Goal: Information Seeking & Learning: Learn about a topic

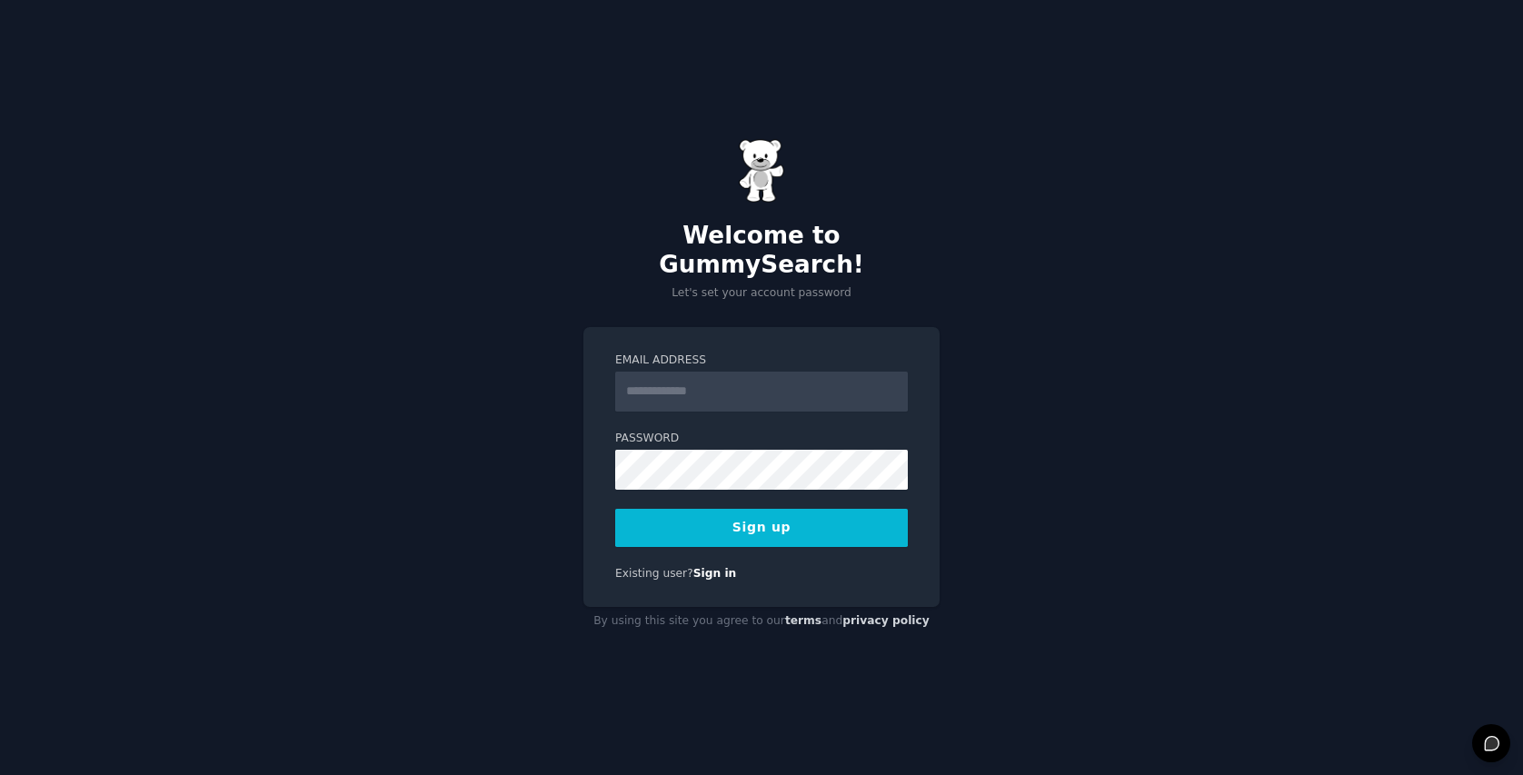
click at [821, 333] on div "Email Address Password Sign up Existing user? Sign in" at bounding box center [761, 467] width 356 height 281
click at [778, 375] on input "Email Address" at bounding box center [761, 392] width 293 height 40
type input "**********"
click at [758, 514] on button "Sign up" at bounding box center [761, 528] width 293 height 38
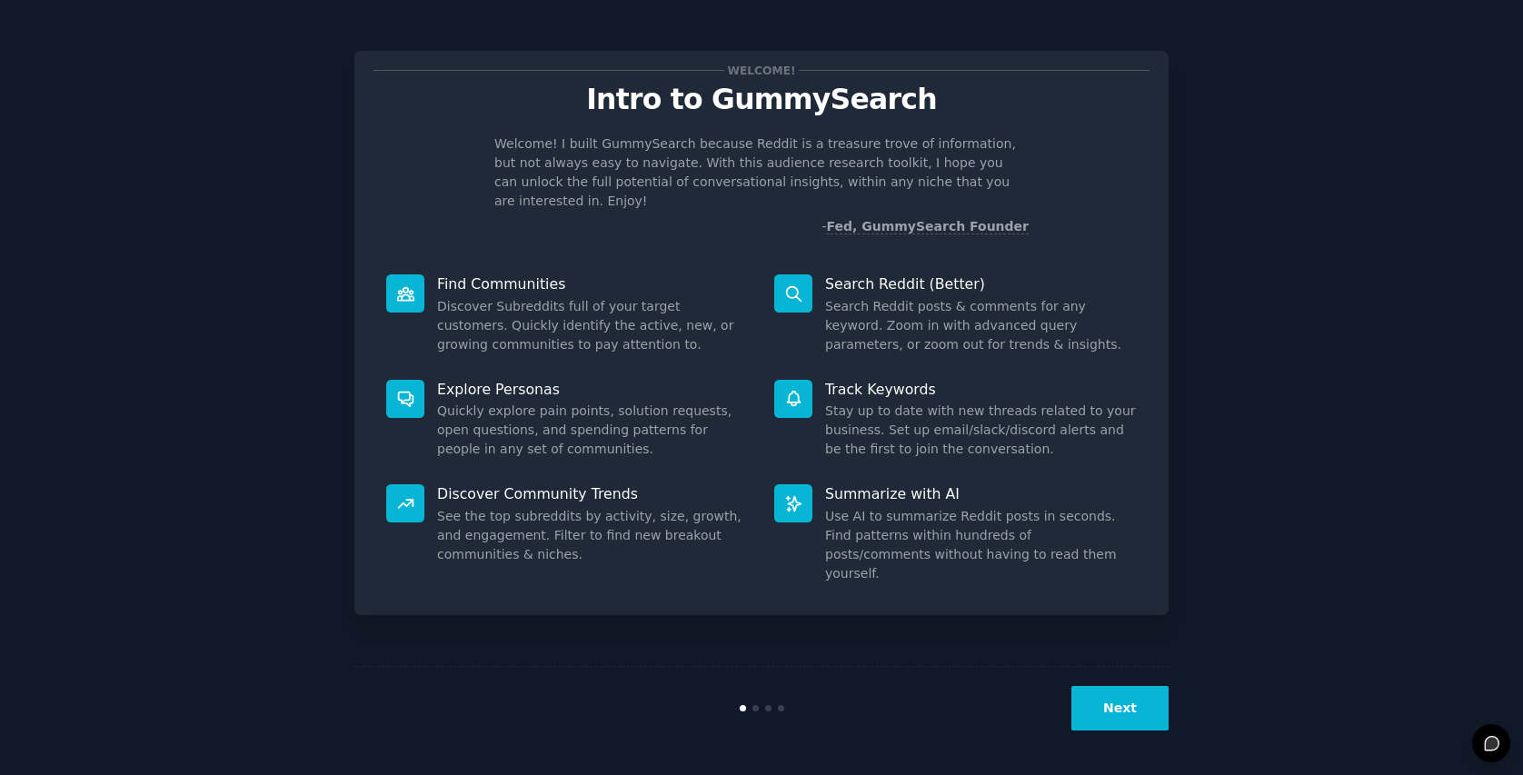
click at [1108, 746] on div "Next" at bounding box center [761, 708] width 814 height 84
click at [1099, 708] on button "Next" at bounding box center [1119, 708] width 97 height 45
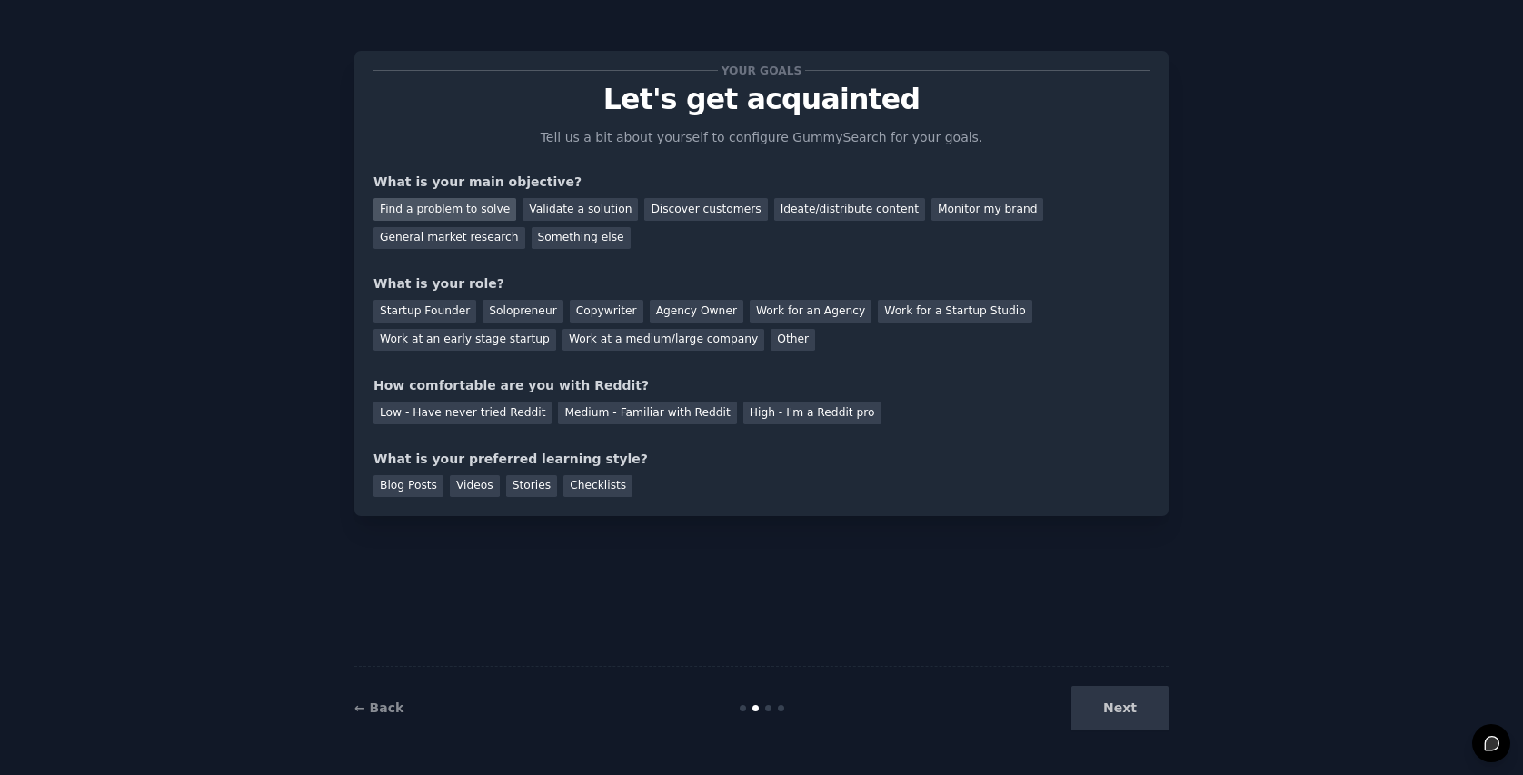
click at [465, 214] on div "Find a problem to solve" at bounding box center [444, 209] width 143 height 23
click at [526, 203] on div "Validate a solution" at bounding box center [579, 209] width 115 height 23
click at [467, 215] on div "Find a problem to solve" at bounding box center [444, 209] width 143 height 23
click at [469, 236] on div "General market research" at bounding box center [449, 238] width 152 height 23
click at [575, 303] on div "Copywriter" at bounding box center [607, 311] width 74 height 23
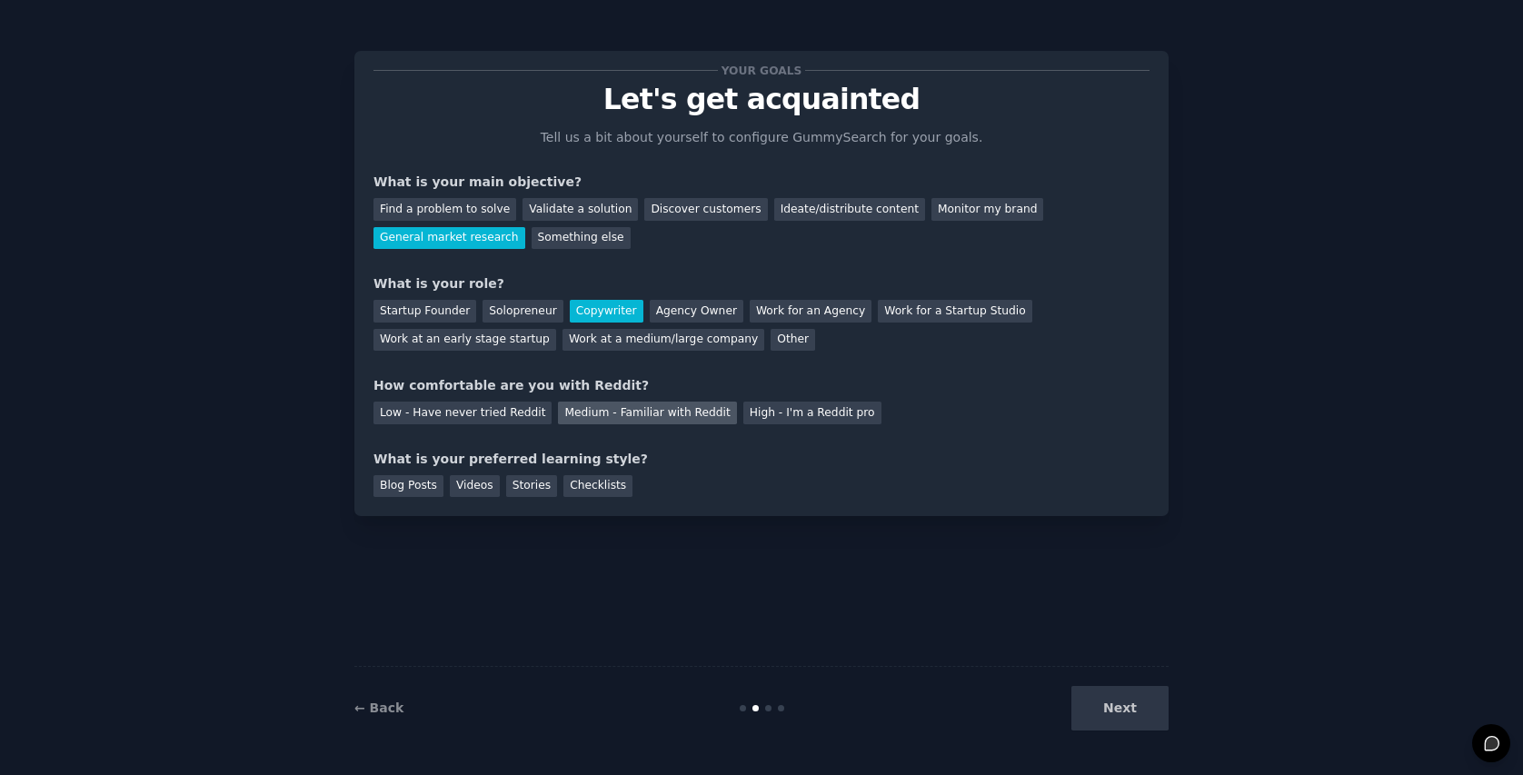
click at [581, 412] on div "Medium - Familiar with Reddit" at bounding box center [647, 413] width 178 height 23
click at [481, 482] on div "Videos" at bounding box center [475, 486] width 50 height 23
click at [602, 482] on div "Checklists" at bounding box center [597, 486] width 69 height 23
click at [469, 484] on div "Videos" at bounding box center [475, 486] width 50 height 23
click at [1098, 707] on button "Next" at bounding box center [1119, 708] width 97 height 45
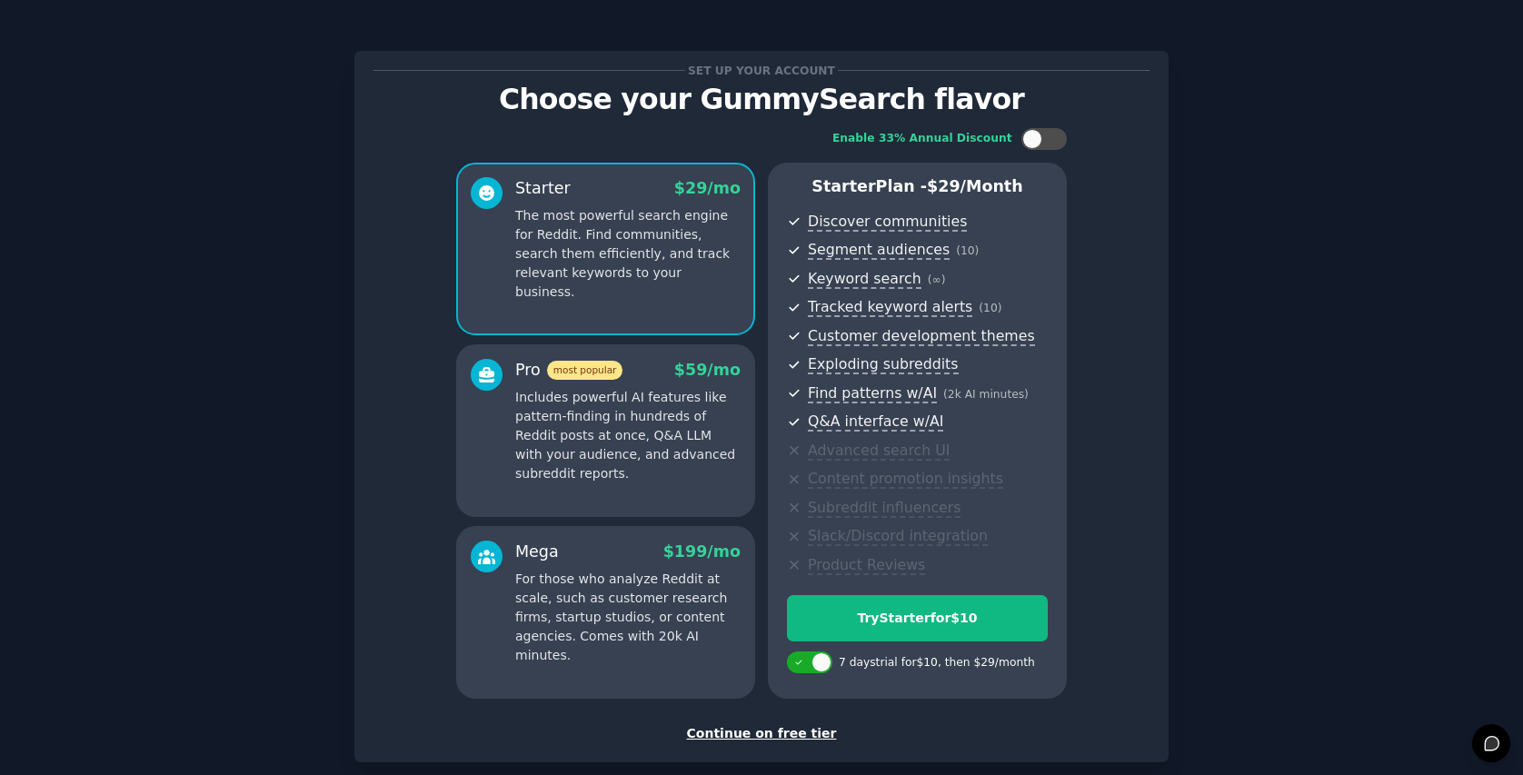
click at [771, 731] on div "Continue on free tier" at bounding box center [761, 733] width 776 height 19
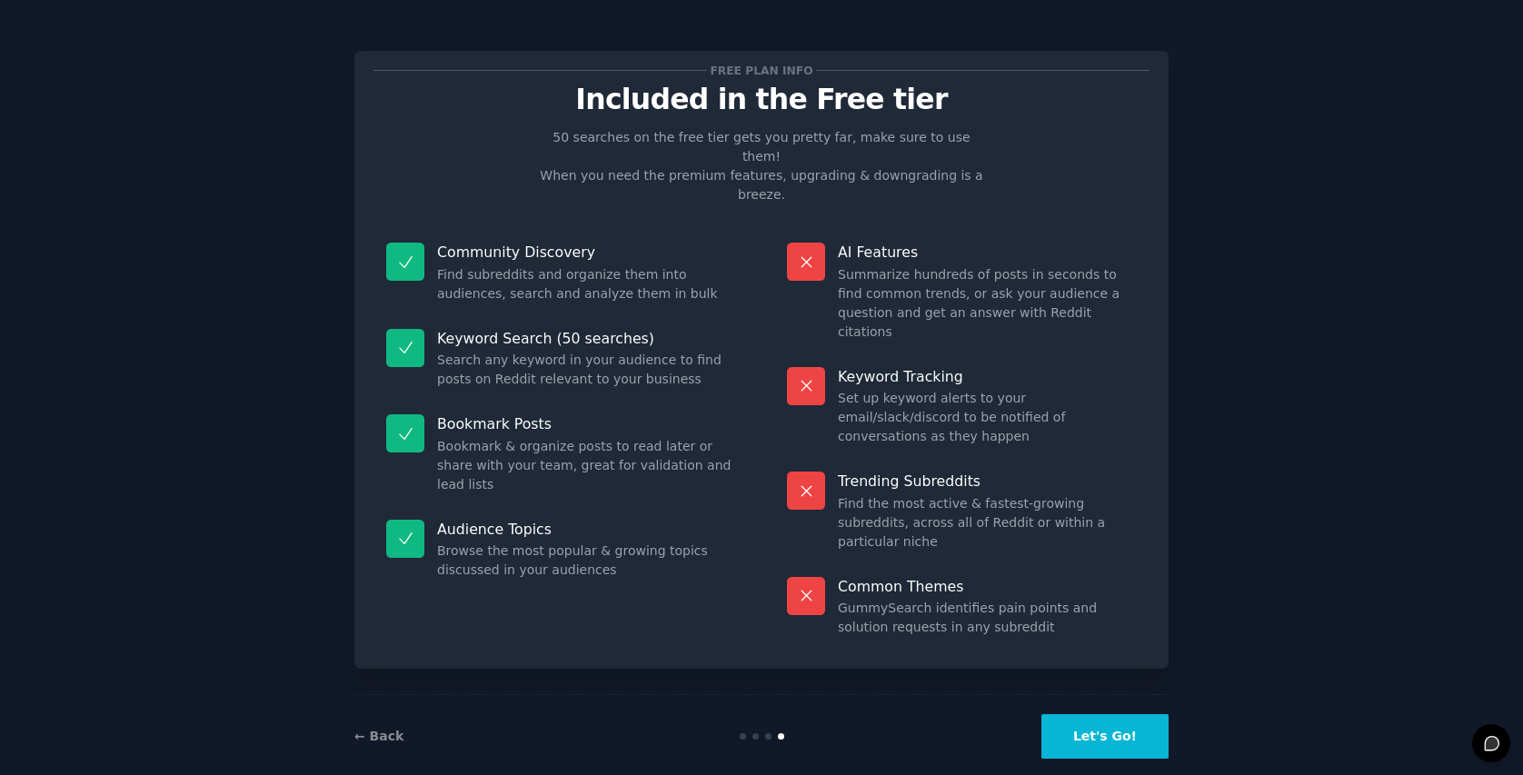
click at [1102, 714] on button "Let's Go!" at bounding box center [1104, 736] width 127 height 45
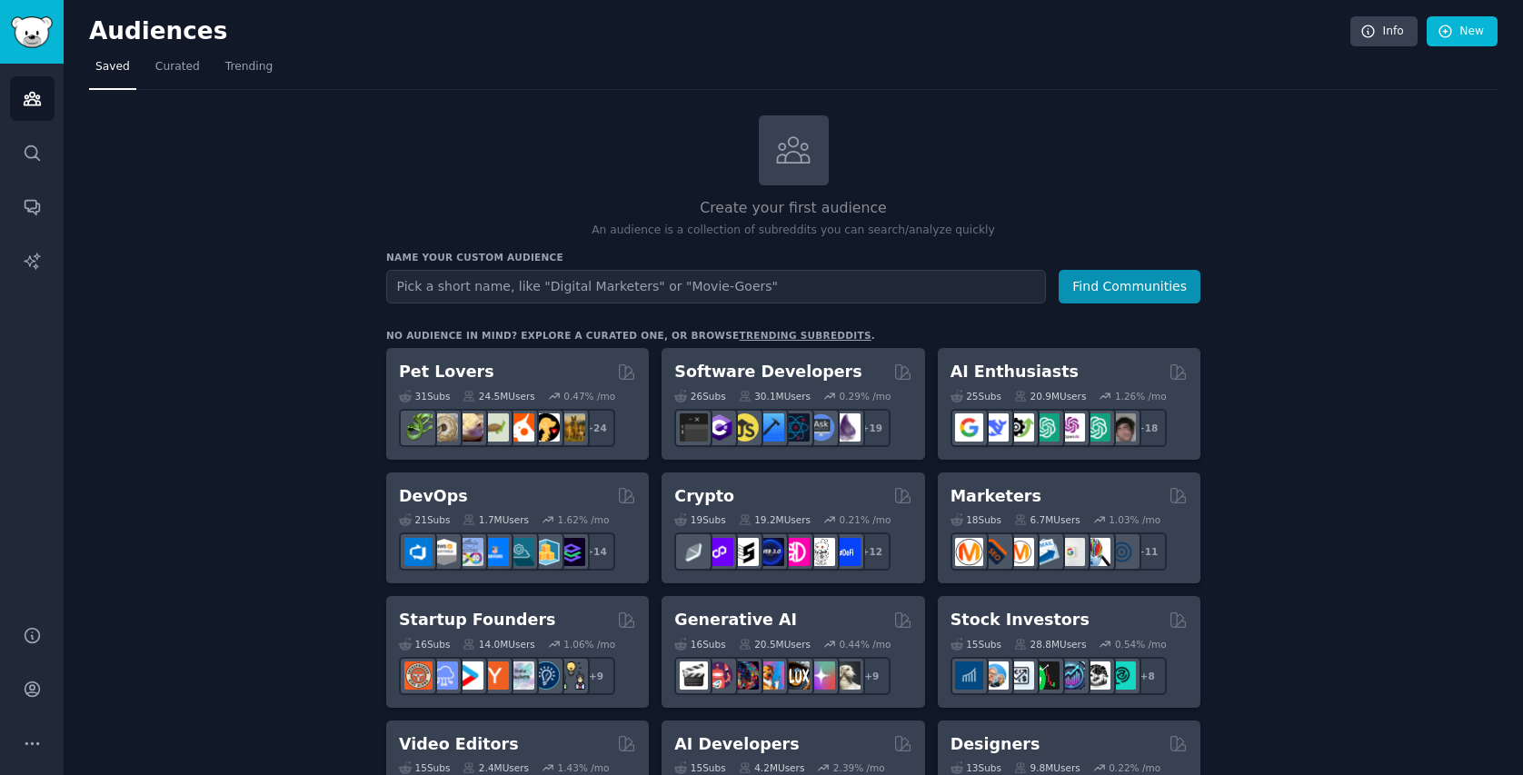
click at [1305, 68] on nav "Saved Curated Trending" at bounding box center [793, 71] width 1408 height 37
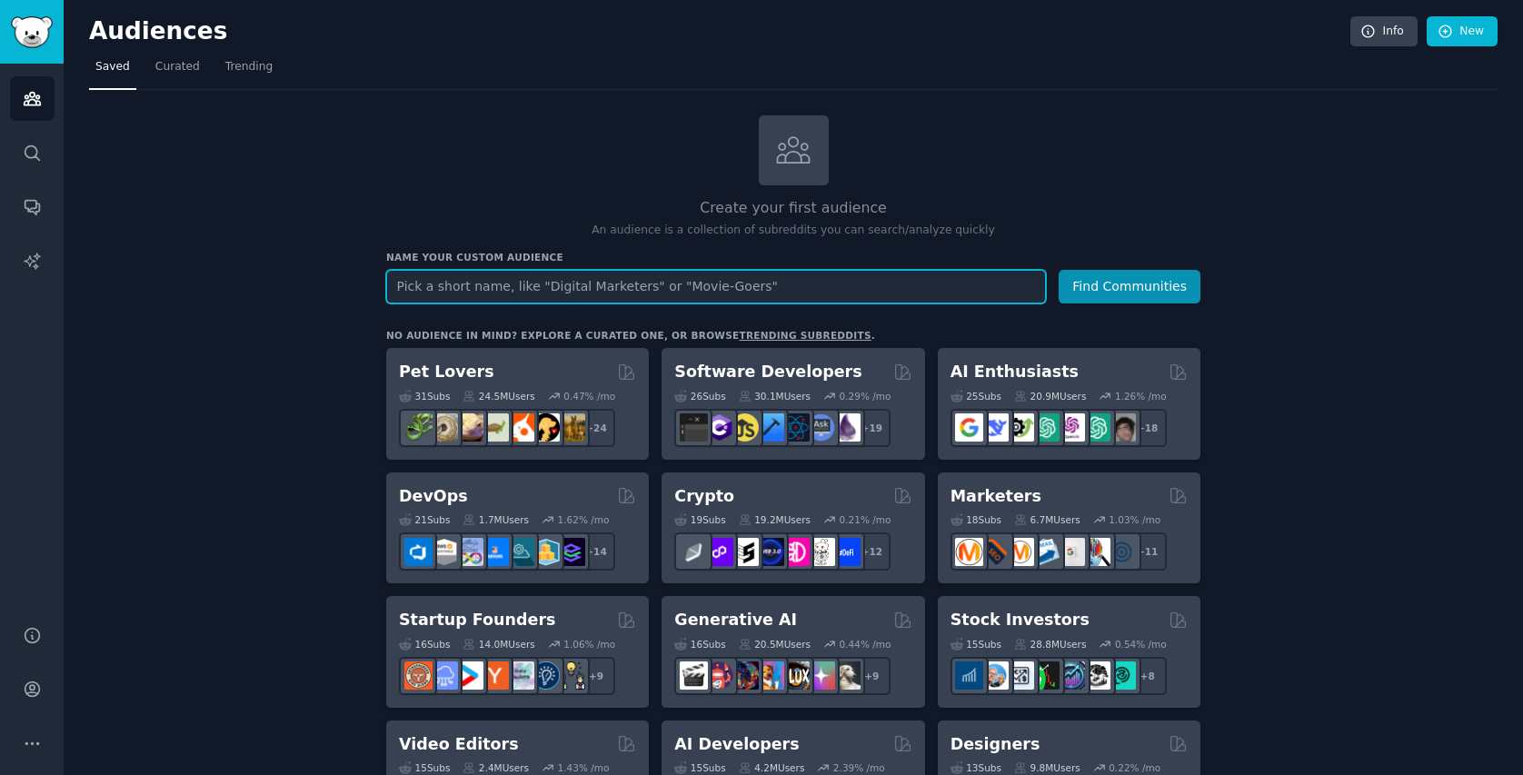
click at [819, 271] on input "text" at bounding box center [716, 287] width 660 height 34
type input "Coffee drinkers"
click at [1058, 270] on button "Find Communities" at bounding box center [1129, 287] width 142 height 34
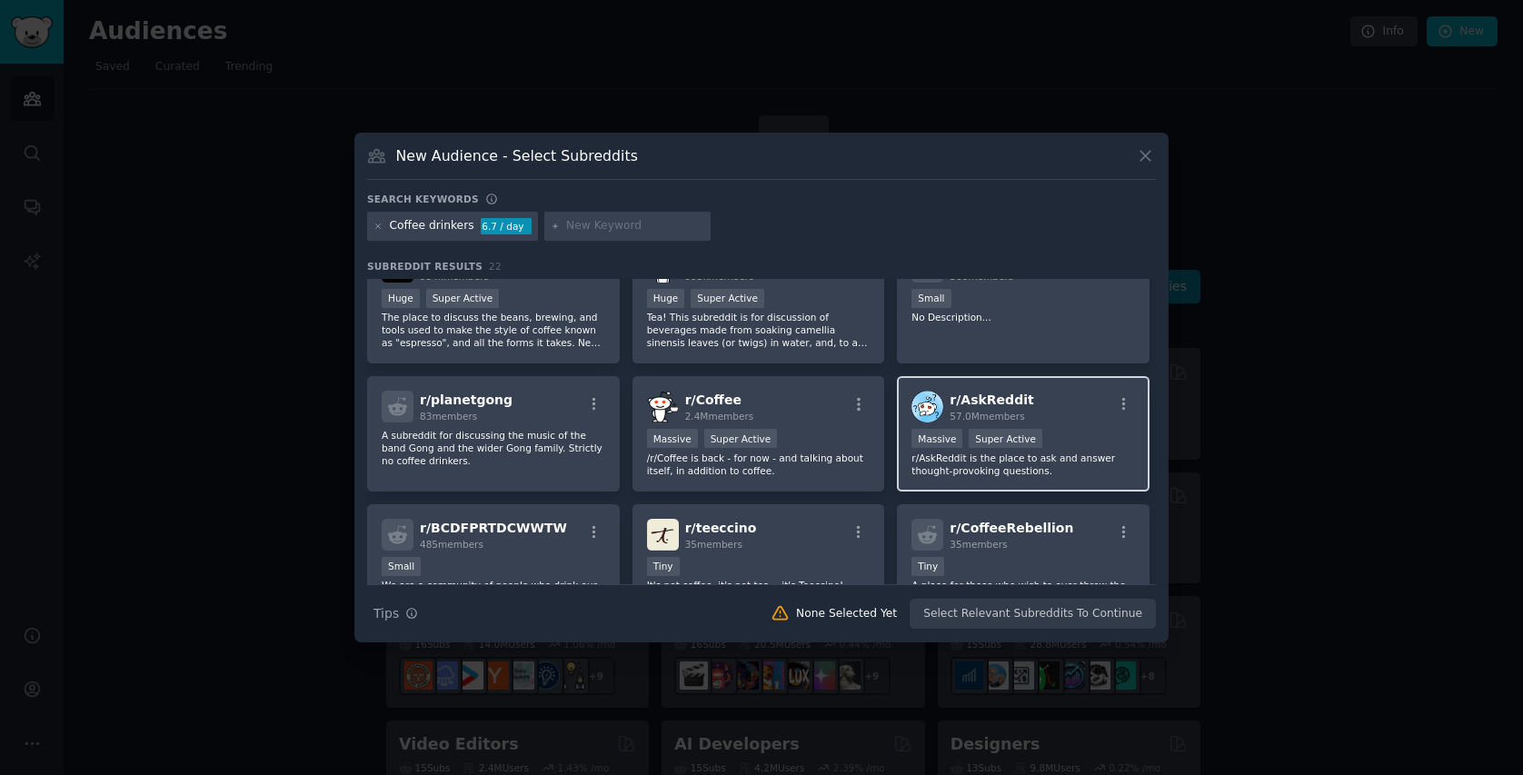
scroll to position [69, 0]
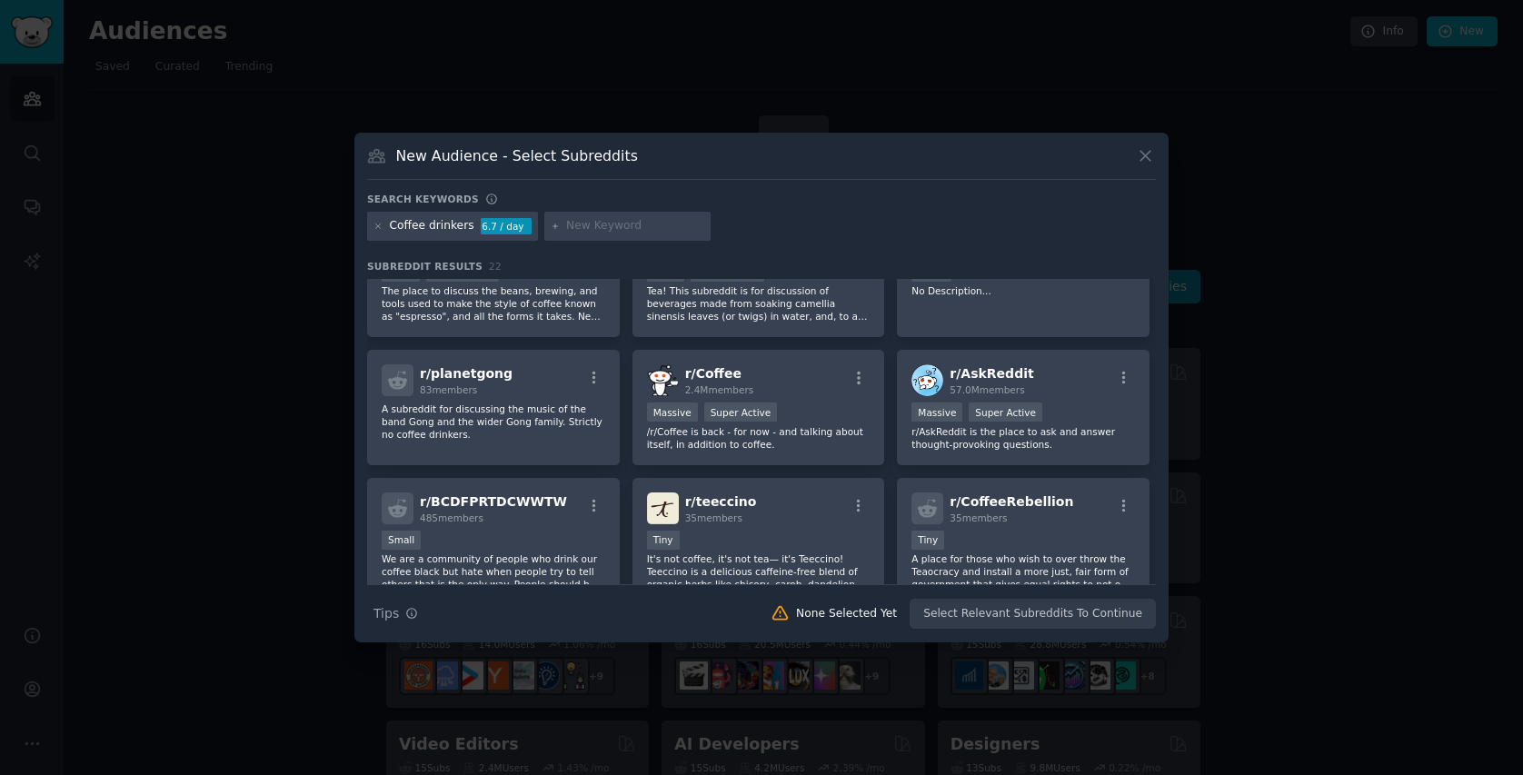
click at [1136, 147] on icon at bounding box center [1145, 155] width 19 height 19
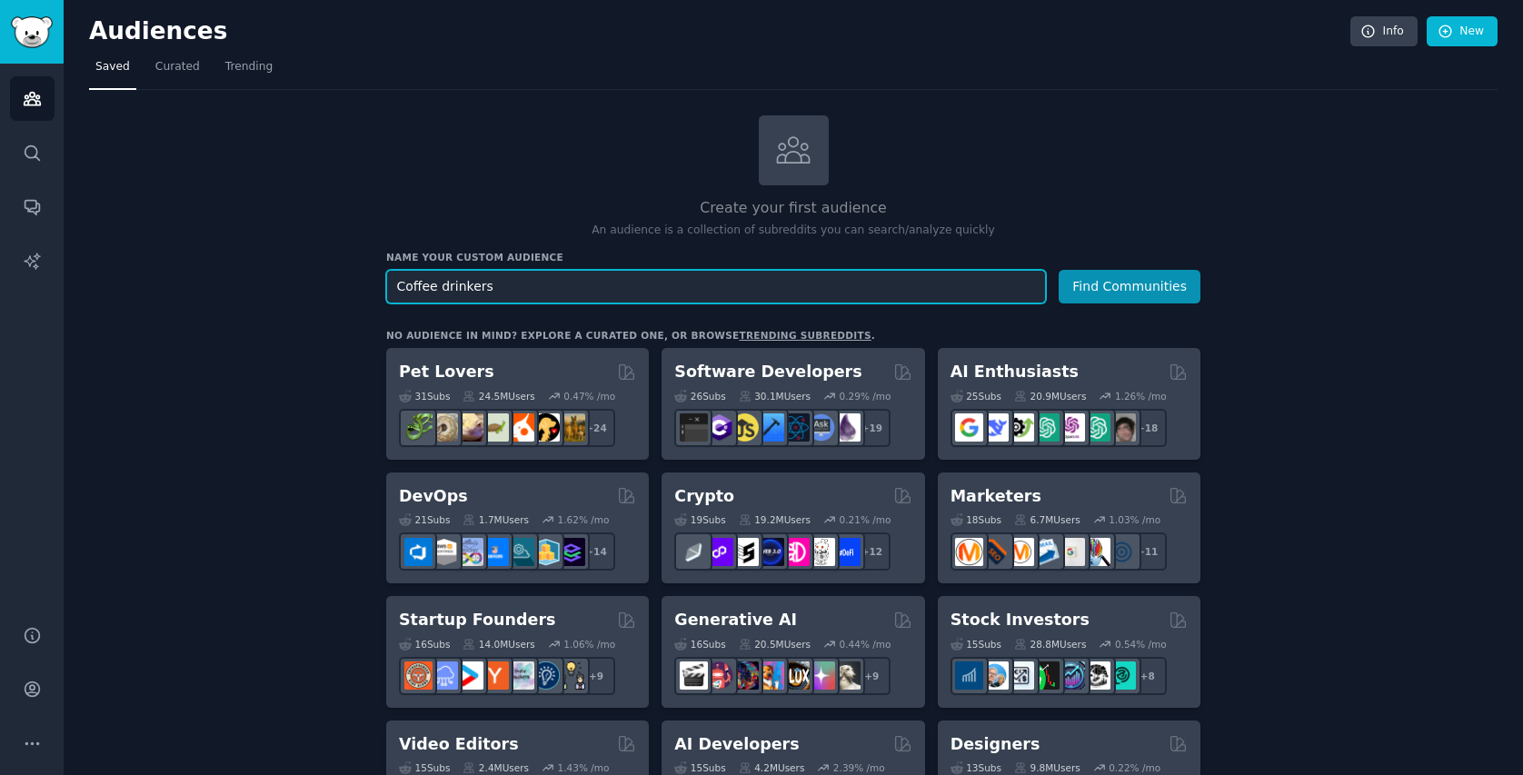
click at [601, 288] on input "Coffee drinkers" at bounding box center [716, 287] width 660 height 34
click at [601, 287] on input "Coffee drinkers" at bounding box center [716, 287] width 660 height 34
type input "b"
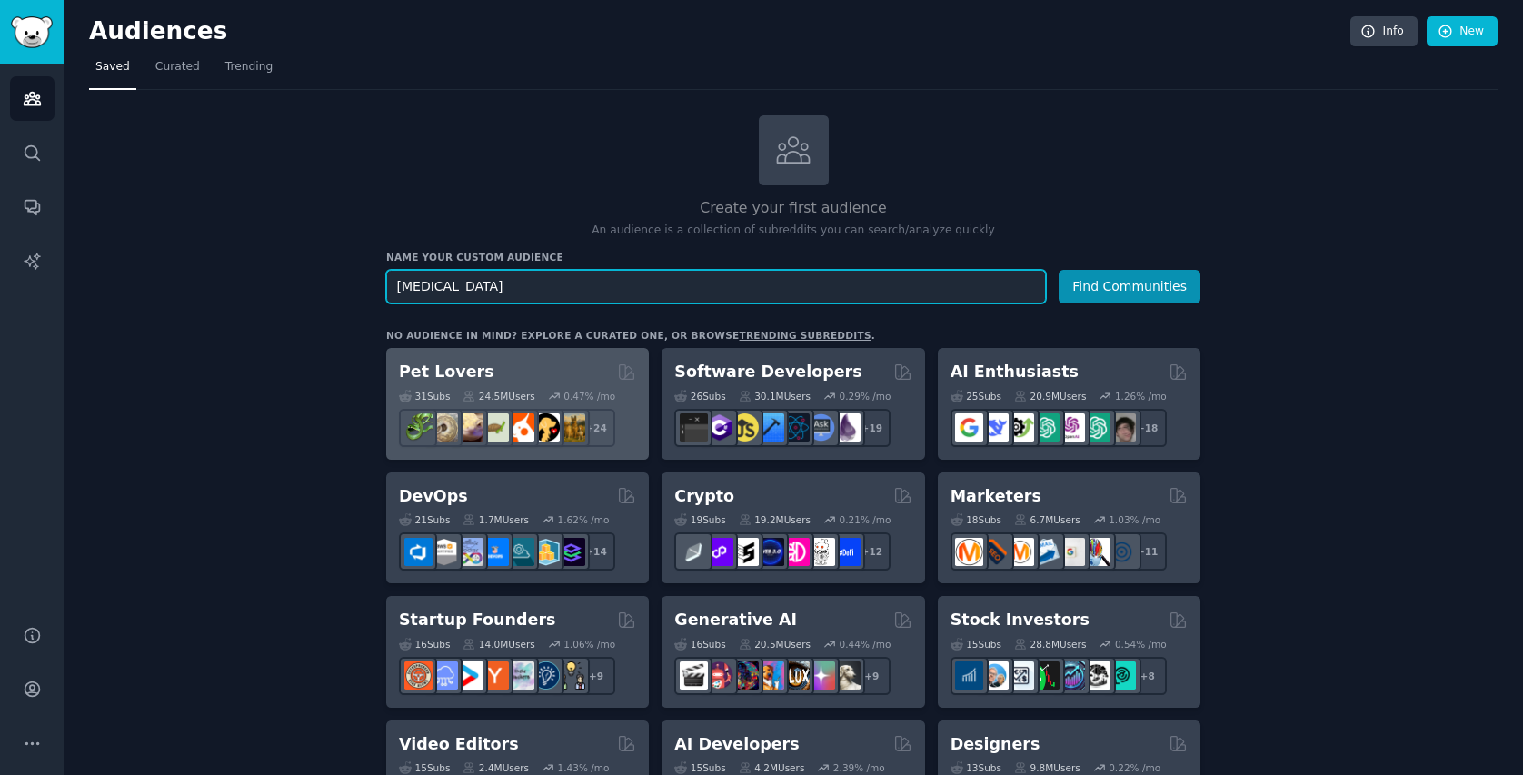
type input "[MEDICAL_DATA]"
click at [1058, 270] on button "Find Communities" at bounding box center [1129, 287] width 142 height 34
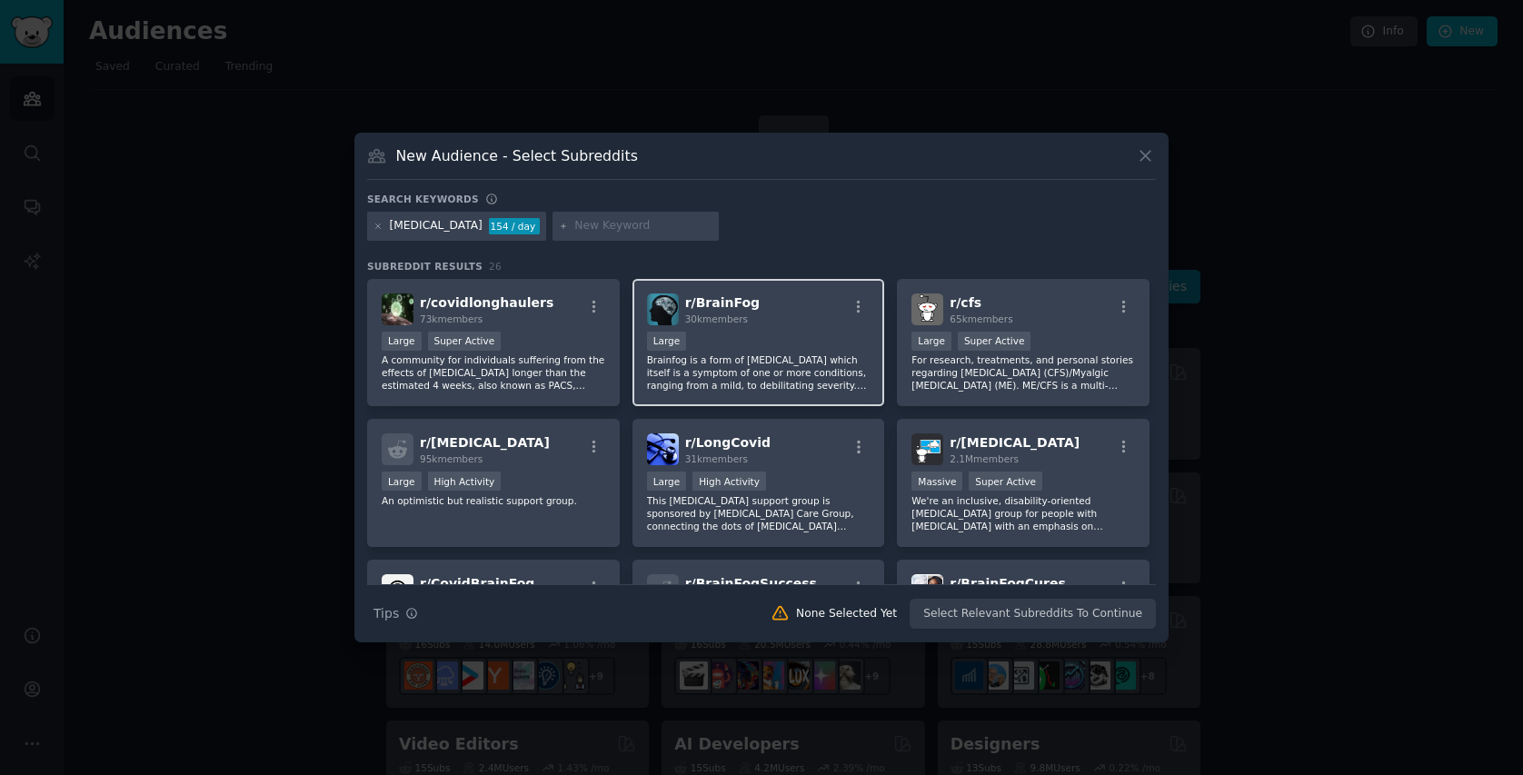
click at [771, 370] on p "Brainfog is a form of [MEDICAL_DATA] which itself is a symptom of one or more c…" at bounding box center [759, 372] width 224 height 38
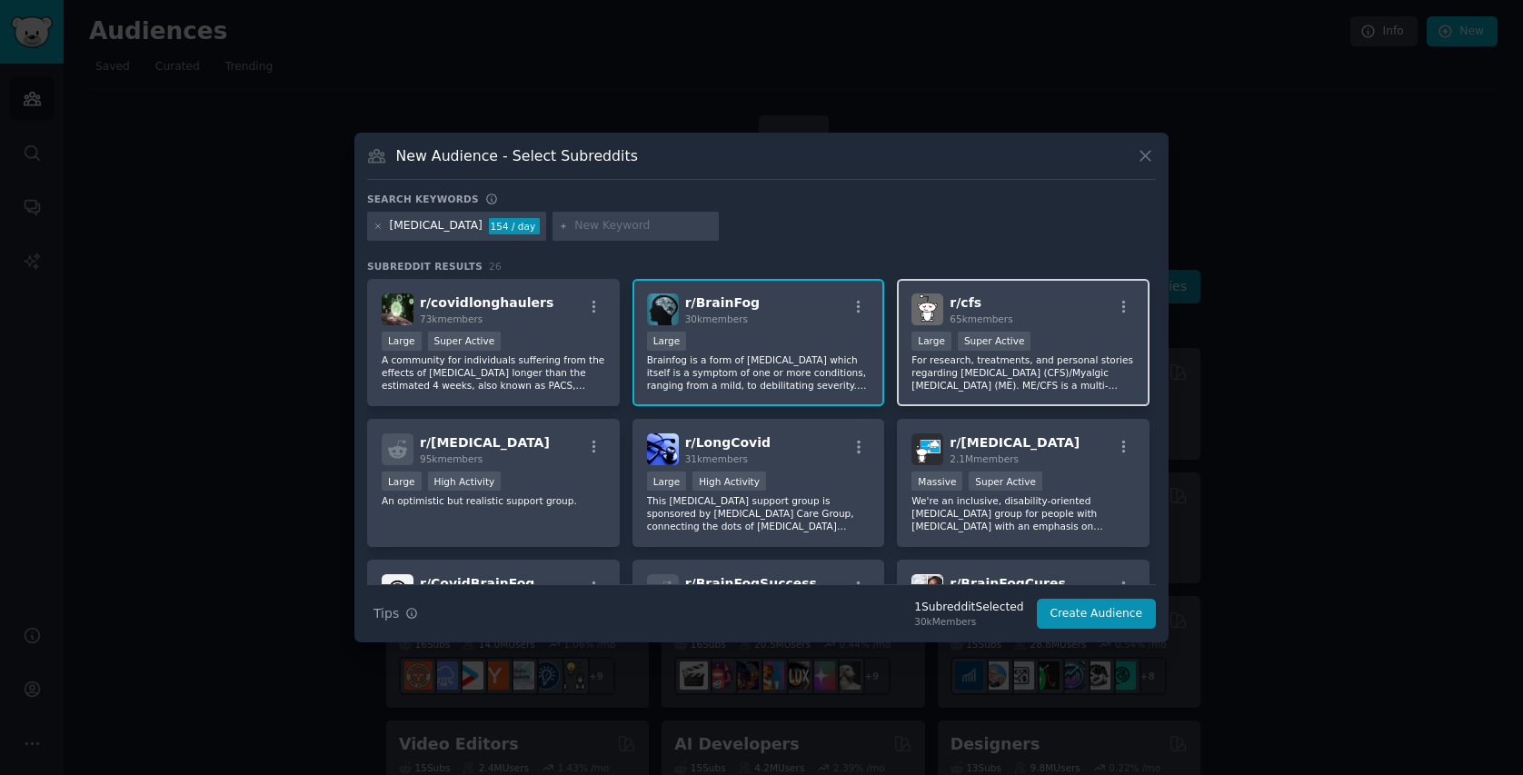
scroll to position [5, 0]
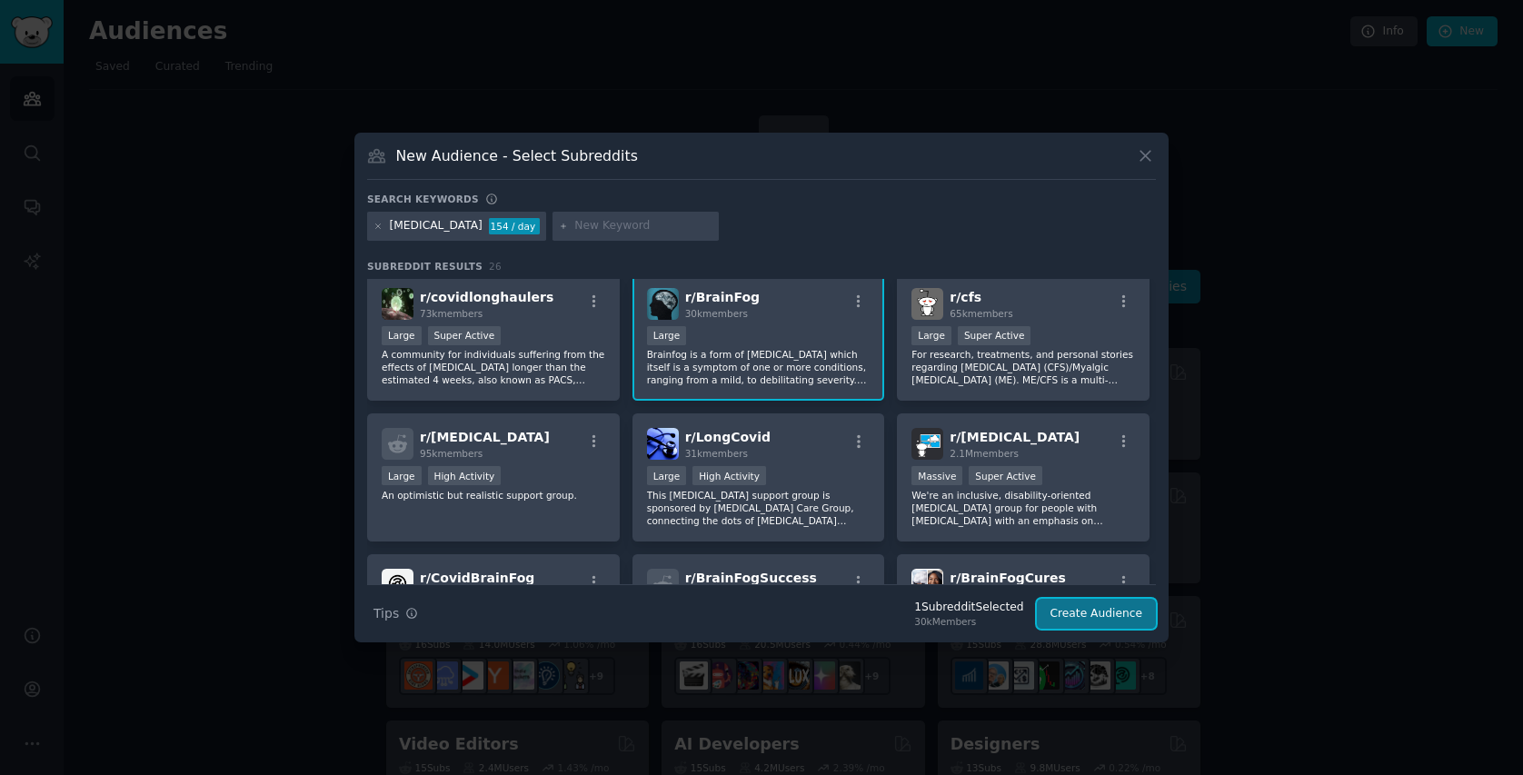
click at [1078, 607] on button "Create Audience" at bounding box center [1097, 614] width 120 height 31
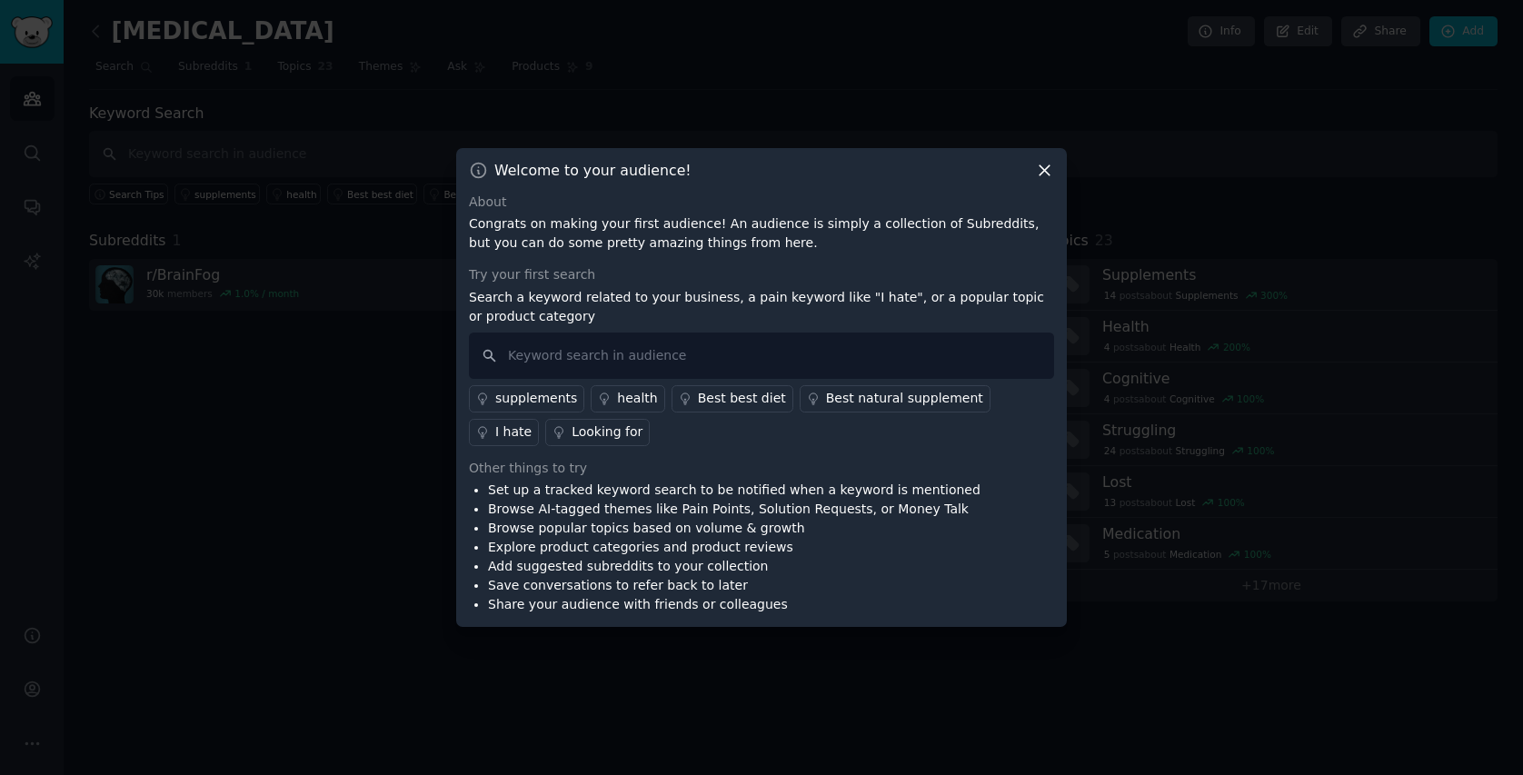
click at [554, 396] on div "supplements" at bounding box center [536, 398] width 82 height 19
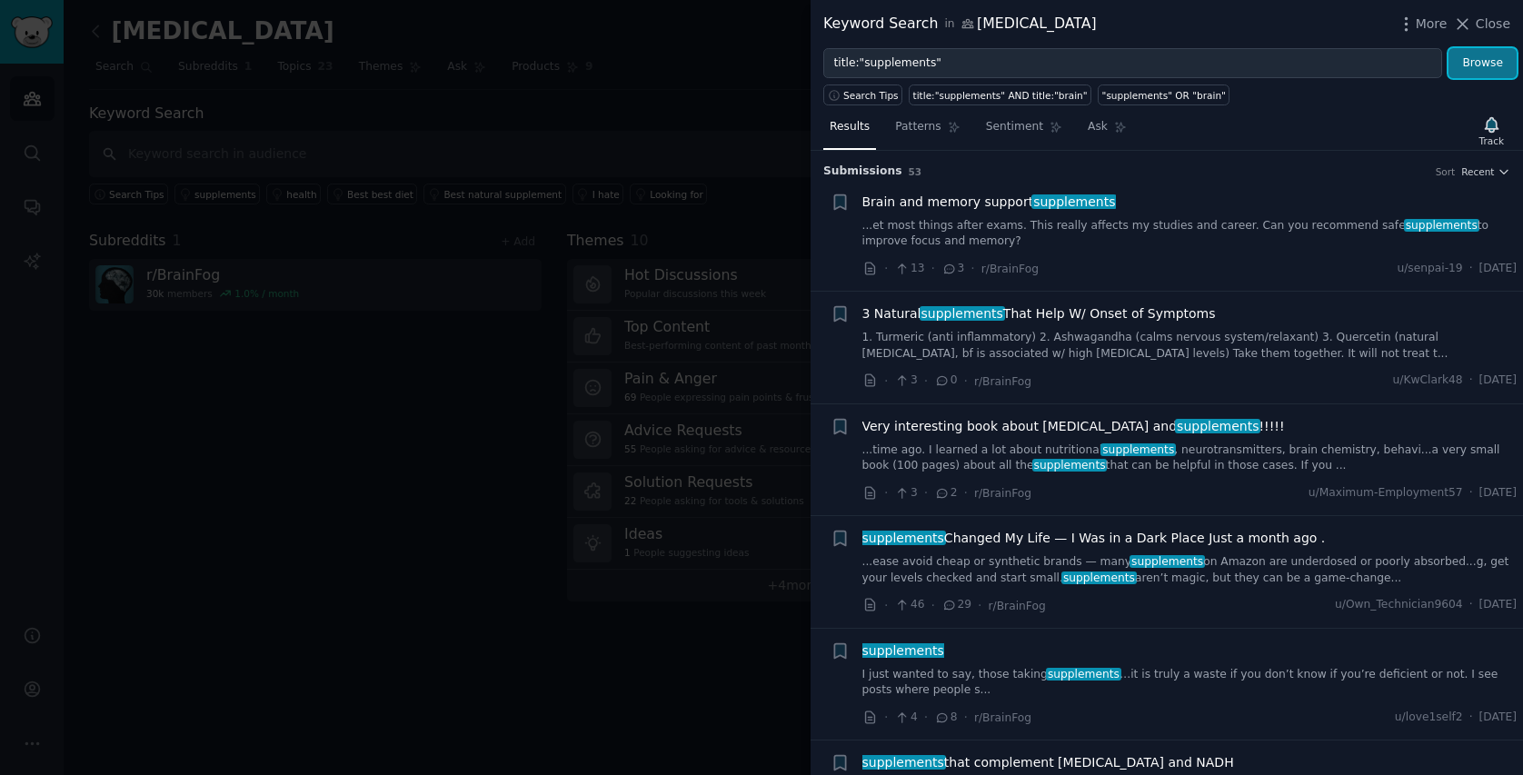
click at [1461, 56] on button "Browse" at bounding box center [1482, 63] width 68 height 31
click at [1316, 222] on link "...et most things after exams. This really affects my studies and career. Can y…" at bounding box center [1189, 234] width 655 height 32
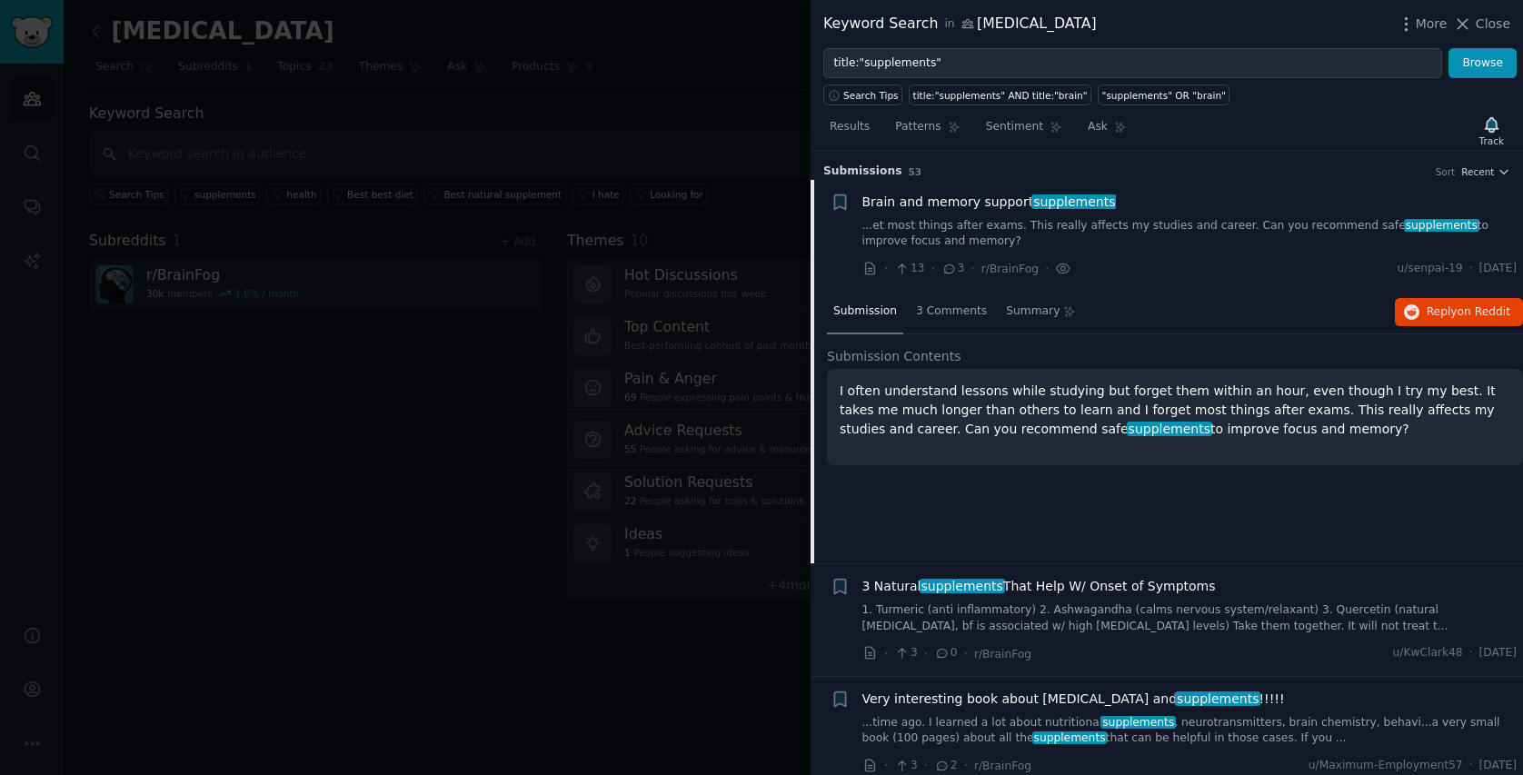
scroll to position [28, 0]
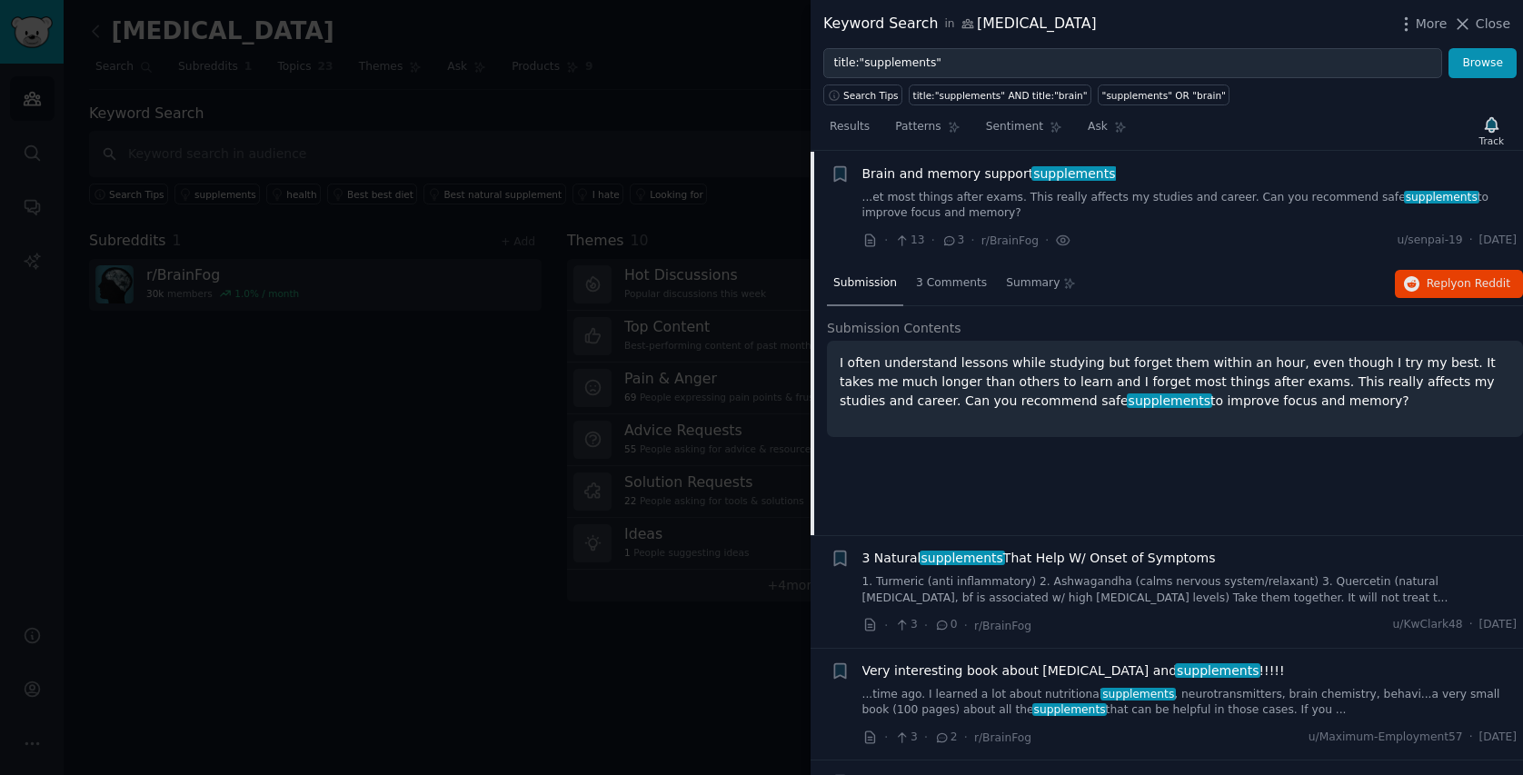
click at [617, 378] on div at bounding box center [761, 387] width 1523 height 775
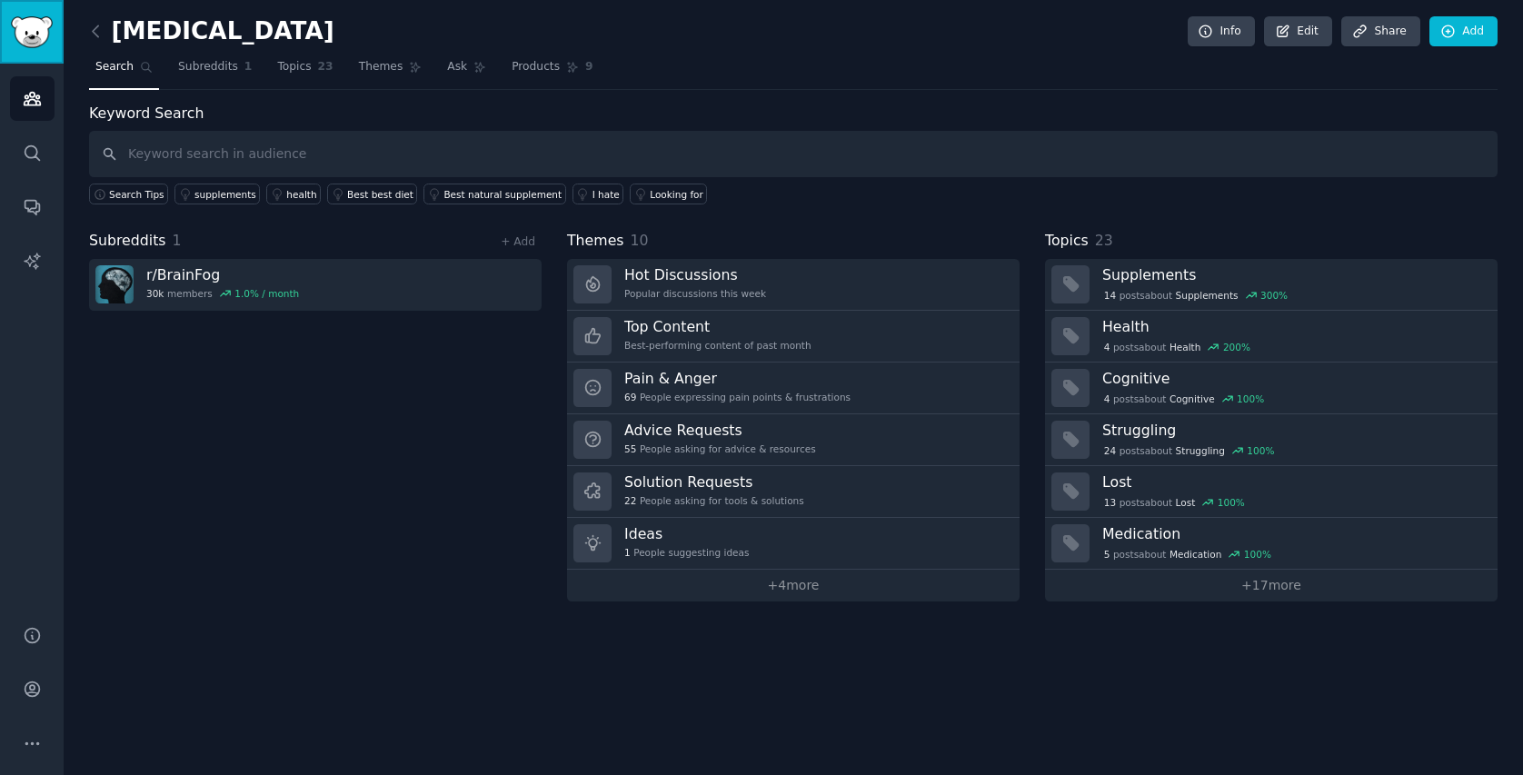
click at [25, 45] on img "Sidebar" at bounding box center [32, 32] width 42 height 32
